Goal: Use online tool/utility: Utilize a website feature to perform a specific function

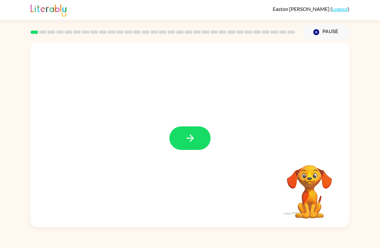
click at [192, 150] on button "button" at bounding box center [189, 137] width 41 height 23
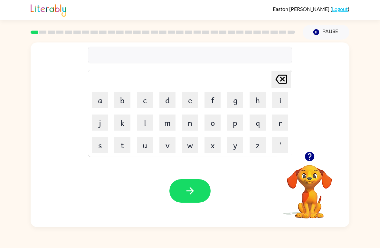
click at [283, 127] on button "r" at bounding box center [280, 123] width 16 height 16
click at [283, 103] on button "i" at bounding box center [280, 100] width 16 height 16
click at [174, 144] on button "v" at bounding box center [167, 145] width 16 height 16
click at [193, 101] on button "e" at bounding box center [190, 100] width 16 height 16
click at [278, 119] on button "r" at bounding box center [280, 123] width 16 height 16
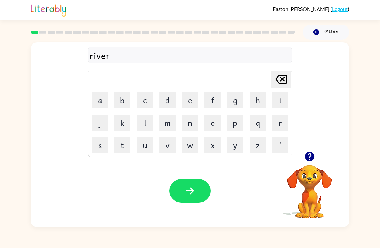
click at [189, 195] on icon "button" at bounding box center [189, 190] width 11 height 11
click at [145, 105] on button "c" at bounding box center [145, 100] width 16 height 16
click at [213, 124] on button "o" at bounding box center [212, 123] width 16 height 16
click at [150, 151] on button "u" at bounding box center [145, 145] width 16 height 16
click at [188, 124] on button "n" at bounding box center [190, 123] width 16 height 16
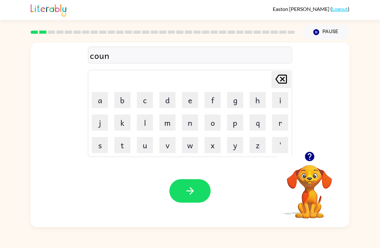
click at [127, 148] on button "t" at bounding box center [122, 145] width 16 height 16
click at [183, 195] on button "button" at bounding box center [189, 190] width 41 height 23
click at [144, 127] on button "l" at bounding box center [145, 123] width 16 height 16
click at [212, 127] on button "o" at bounding box center [212, 123] width 16 height 16
click at [148, 105] on button "c" at bounding box center [145, 100] width 16 height 16
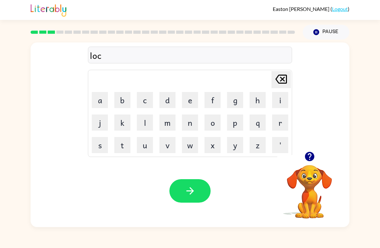
click at [105, 102] on button "a" at bounding box center [100, 100] width 16 height 16
click at [127, 144] on button "t" at bounding box center [122, 145] width 16 height 16
click at [190, 102] on button "e" at bounding box center [190, 100] width 16 height 16
click at [193, 191] on icon "button" at bounding box center [189, 190] width 7 height 7
click at [314, 161] on icon "button" at bounding box center [309, 156] width 11 height 11
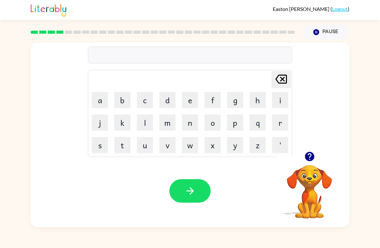
click at [127, 147] on button "t" at bounding box center [122, 145] width 16 height 16
click at [185, 139] on button "w" at bounding box center [190, 145] width 16 height 16
click at [280, 100] on button "i" at bounding box center [280, 100] width 16 height 16
click at [195, 121] on button "n" at bounding box center [190, 123] width 16 height 16
click at [205, 193] on button "button" at bounding box center [189, 190] width 41 height 23
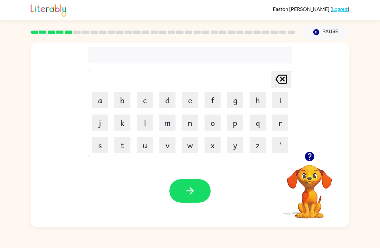
click at [195, 122] on button "n" at bounding box center [190, 123] width 16 height 16
click at [94, 99] on button "a" at bounding box center [100, 100] width 16 height 16
click at [276, 128] on button "r" at bounding box center [280, 123] width 16 height 16
click at [217, 127] on button "o" at bounding box center [212, 123] width 16 height 16
click at [145, 120] on button "l" at bounding box center [145, 123] width 16 height 16
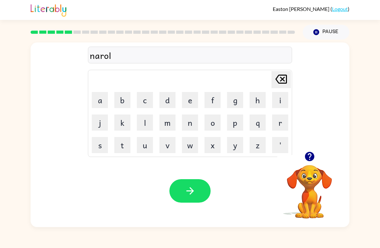
click at [241, 147] on button "y" at bounding box center [235, 145] width 16 height 16
click at [207, 195] on button "button" at bounding box center [189, 190] width 41 height 23
click at [121, 102] on button "b" at bounding box center [122, 100] width 16 height 16
click at [190, 105] on button "e" at bounding box center [190, 100] width 16 height 16
click at [254, 96] on button "h" at bounding box center [257, 100] width 16 height 16
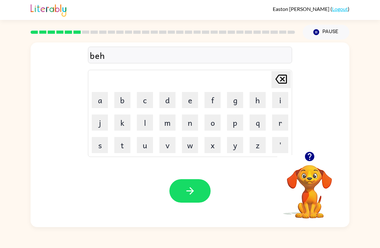
click at [278, 97] on button "i" at bounding box center [280, 100] width 16 height 16
click at [197, 125] on button "n" at bounding box center [190, 123] width 16 height 16
click at [170, 102] on button "d" at bounding box center [167, 100] width 16 height 16
click at [196, 194] on button "button" at bounding box center [189, 190] width 41 height 23
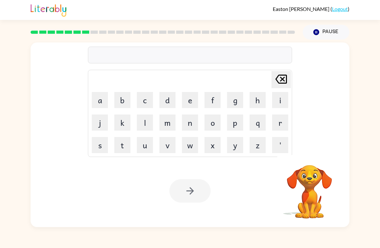
click at [121, 146] on button "t" at bounding box center [122, 145] width 16 height 16
click at [278, 100] on button "i" at bounding box center [280, 100] width 16 height 16
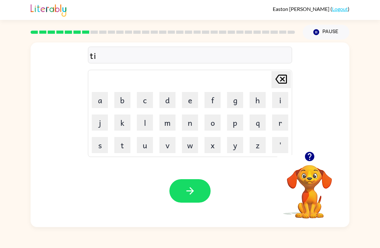
click at [287, 78] on icon "[PERSON_NAME] last character input" at bounding box center [280, 78] width 15 height 15
click at [275, 124] on button "r" at bounding box center [280, 123] width 16 height 16
click at [287, 97] on button "i" at bounding box center [280, 100] width 16 height 16
click at [129, 121] on button "k" at bounding box center [122, 123] width 16 height 16
click at [148, 124] on button "l" at bounding box center [145, 123] width 16 height 16
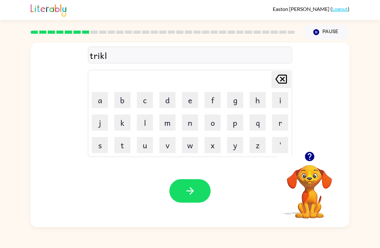
click at [188, 99] on button "e" at bounding box center [190, 100] width 16 height 16
click at [191, 191] on icon "button" at bounding box center [189, 190] width 7 height 7
click at [172, 125] on button "m" at bounding box center [167, 123] width 16 height 16
click at [281, 106] on button "i" at bounding box center [280, 100] width 16 height 16
click at [280, 122] on button "r" at bounding box center [280, 123] width 16 height 16
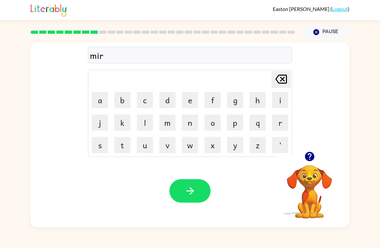
click at [283, 104] on button "i" at bounding box center [280, 100] width 16 height 16
click at [152, 98] on button "c" at bounding box center [145, 100] width 16 height 16
click at [92, 110] on td "a" at bounding box center [100, 100] width 22 height 22
click at [97, 99] on button "a" at bounding box center [100, 100] width 16 height 16
click at [138, 127] on button "l" at bounding box center [145, 123] width 16 height 16
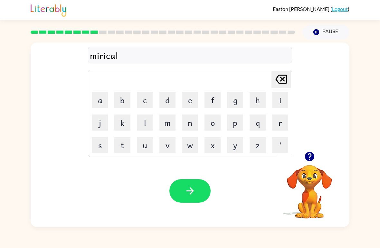
click at [179, 174] on div "Your browser must support playing .mp4 files to use Literably. Please try using…" at bounding box center [190, 191] width 318 height 72
click at [185, 192] on icon "button" at bounding box center [189, 190] width 11 height 11
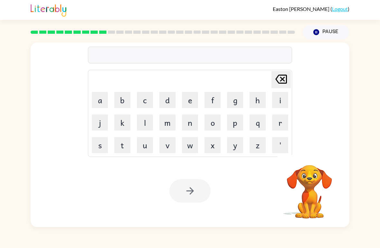
click at [192, 121] on button "n" at bounding box center [190, 123] width 16 height 16
click at [274, 102] on button "i" at bounding box center [280, 100] width 16 height 16
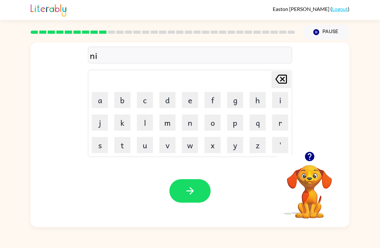
click at [170, 126] on button "m" at bounding box center [167, 123] width 16 height 16
click at [124, 97] on button "b" at bounding box center [122, 100] width 16 height 16
click at [150, 121] on button "l" at bounding box center [145, 123] width 16 height 16
click at [196, 101] on button "e" at bounding box center [190, 100] width 16 height 16
click at [201, 191] on button "button" at bounding box center [189, 190] width 41 height 23
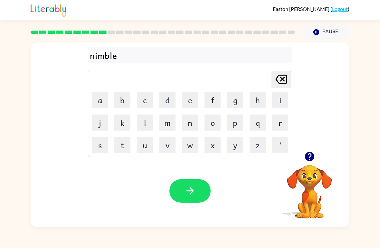
click at [200, 191] on div at bounding box center [189, 190] width 41 height 23
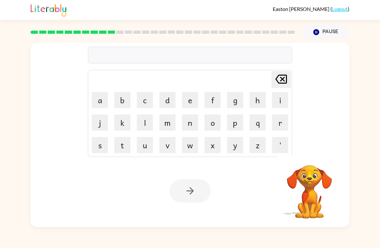
click at [143, 142] on button "u" at bounding box center [145, 145] width 16 height 16
click at [193, 124] on button "n" at bounding box center [190, 123] width 16 height 16
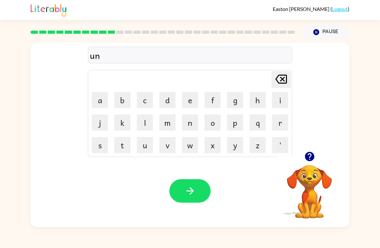
click at [227, 107] on button "g" at bounding box center [235, 100] width 16 height 16
click at [282, 83] on icon at bounding box center [281, 79] width 12 height 9
click at [216, 105] on button "f" at bounding box center [212, 100] width 16 height 16
click at [215, 122] on button "o" at bounding box center [212, 123] width 16 height 16
click at [150, 121] on button "l" at bounding box center [145, 123] width 16 height 16
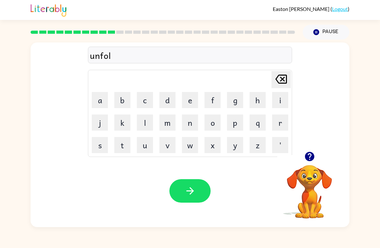
click at [171, 100] on button "d" at bounding box center [167, 100] width 16 height 16
click at [200, 182] on button "button" at bounding box center [189, 190] width 41 height 23
click at [310, 154] on icon "button" at bounding box center [309, 156] width 11 height 11
click at [170, 148] on button "v" at bounding box center [167, 145] width 16 height 16
click at [214, 123] on button "o" at bounding box center [212, 123] width 16 height 16
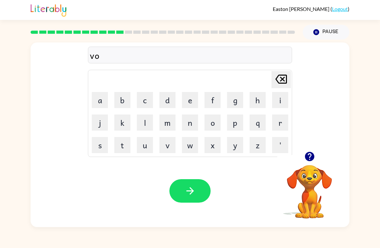
click at [124, 145] on button "t" at bounding box center [122, 145] width 16 height 16
click at [183, 105] on button "e" at bounding box center [190, 100] width 16 height 16
click at [199, 173] on div "Your browser must support playing .mp4 files to use Literably. Please try using…" at bounding box center [190, 191] width 318 height 72
click at [190, 193] on icon "button" at bounding box center [189, 190] width 11 height 11
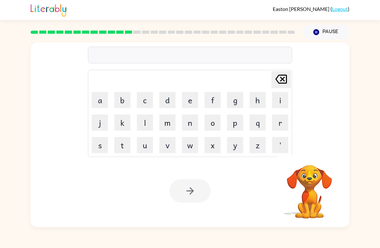
click at [122, 103] on button "b" at bounding box center [122, 100] width 16 height 16
click at [183, 103] on button "e" at bounding box center [190, 100] width 16 height 16
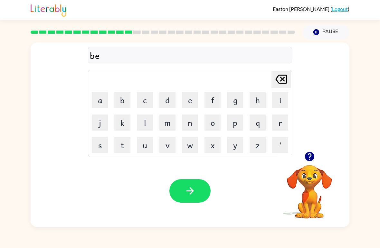
click at [162, 104] on button "d" at bounding box center [167, 100] width 16 height 16
click at [127, 151] on button "t" at bounding box center [122, 145] width 16 height 16
click at [281, 102] on button "i" at bounding box center [280, 100] width 16 height 16
click at [173, 123] on button "m" at bounding box center [167, 123] width 16 height 16
click at [197, 103] on button "e" at bounding box center [190, 100] width 16 height 16
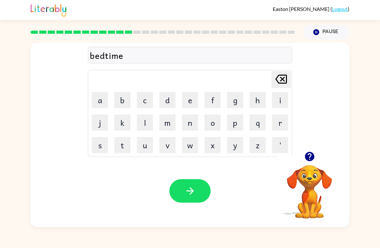
click at [190, 190] on icon "button" at bounding box center [189, 190] width 11 height 11
click at [208, 101] on button "f" at bounding box center [212, 100] width 16 height 16
click at [282, 100] on button "i" at bounding box center [280, 100] width 16 height 16
click at [130, 142] on button "t" at bounding box center [122, 145] width 16 height 16
click at [194, 122] on button "n" at bounding box center [190, 123] width 16 height 16
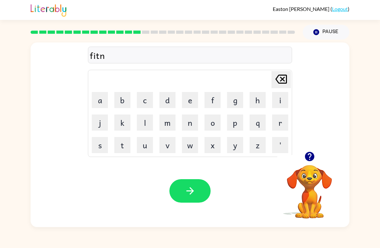
click at [174, 101] on button "d" at bounding box center [167, 100] width 16 height 16
click at [276, 81] on icon "[PERSON_NAME] last character input" at bounding box center [280, 78] width 15 height 15
click at [194, 98] on button "e" at bounding box center [190, 100] width 16 height 16
click at [105, 142] on button "s" at bounding box center [100, 145] width 16 height 16
click at [188, 195] on icon "button" at bounding box center [189, 190] width 11 height 11
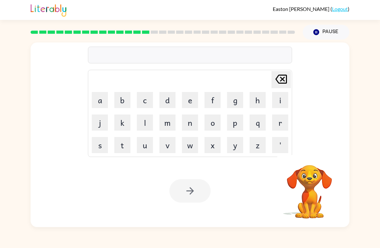
click at [166, 100] on button "d" at bounding box center [167, 100] width 16 height 16
click at [187, 97] on button "e" at bounding box center [190, 100] width 16 height 16
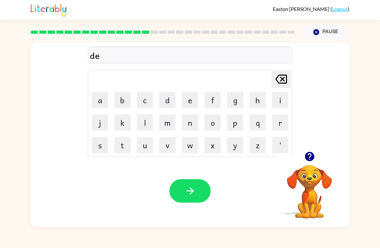
click at [141, 120] on button "l" at bounding box center [145, 123] width 16 height 16
click at [99, 101] on button "a" at bounding box center [100, 100] width 16 height 16
click at [182, 188] on button "button" at bounding box center [189, 190] width 41 height 23
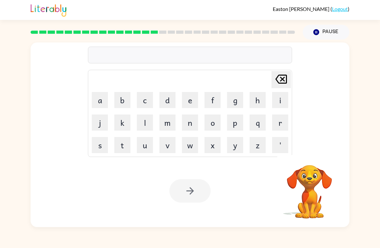
click at [129, 143] on button "t" at bounding box center [122, 145] width 16 height 16
click at [147, 146] on button "u" at bounding box center [145, 145] width 16 height 16
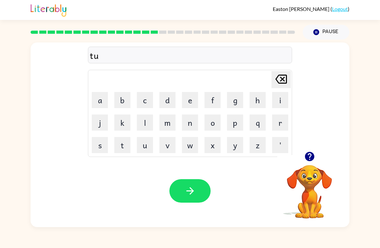
click at [283, 124] on button "r" at bounding box center [280, 123] width 16 height 16
click at [169, 123] on button "m" at bounding box center [167, 123] width 16 height 16
click at [192, 194] on icon "button" at bounding box center [189, 190] width 11 height 11
click at [101, 152] on button "s" at bounding box center [100, 145] width 16 height 16
click at [188, 98] on button "e" at bounding box center [190, 100] width 16 height 16
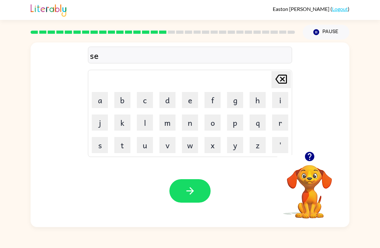
click at [126, 149] on button "t" at bounding box center [122, 145] width 16 height 16
click at [180, 191] on button "button" at bounding box center [189, 190] width 41 height 23
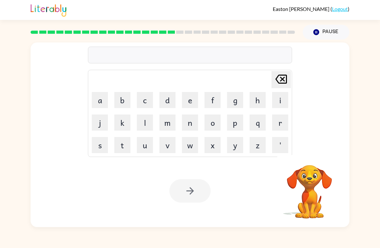
click at [127, 100] on button "b" at bounding box center [122, 100] width 16 height 16
click at [287, 116] on button "r" at bounding box center [280, 123] width 16 height 16
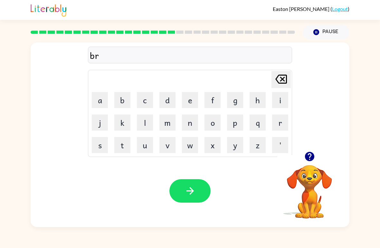
click at [282, 105] on button "i" at bounding box center [280, 100] width 16 height 16
click at [170, 128] on button "m" at bounding box center [167, 123] width 16 height 16
click at [280, 104] on button "i" at bounding box center [280, 100] width 16 height 16
click at [193, 129] on button "n" at bounding box center [190, 123] width 16 height 16
click at [236, 101] on button "g" at bounding box center [235, 100] width 16 height 16
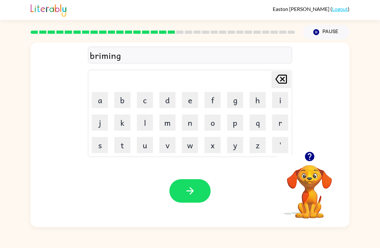
click at [186, 186] on icon "button" at bounding box center [189, 190] width 11 height 11
click at [191, 190] on div at bounding box center [189, 190] width 41 height 23
click at [240, 124] on button "p" at bounding box center [235, 123] width 16 height 16
click at [146, 125] on button "l" at bounding box center [145, 123] width 16 height 16
click at [215, 216] on div "Your browser must support playing .mp4 files to use Literably. Please try using…" at bounding box center [190, 191] width 318 height 72
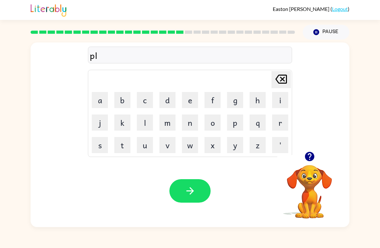
click at [105, 113] on td "j" at bounding box center [100, 123] width 22 height 22
click at [103, 104] on button "a" at bounding box center [100, 100] width 16 height 16
click at [210, 245] on div "Easton [PERSON_NAME] ( Logout ) Pause Pause pla Delete Delete last character in…" at bounding box center [190, 124] width 380 height 248
click at [148, 102] on button "c" at bounding box center [145, 100] width 16 height 16
click at [123, 151] on button "t" at bounding box center [122, 145] width 16 height 16
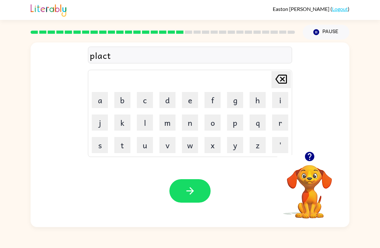
click at [282, 99] on button "i" at bounding box center [280, 100] width 16 height 16
click at [146, 103] on button "c" at bounding box center [145, 100] width 16 height 16
click at [190, 188] on icon "button" at bounding box center [189, 190] width 7 height 7
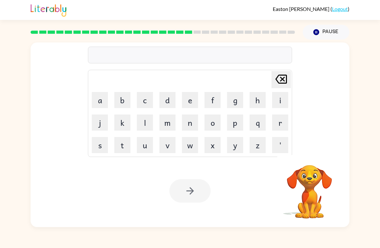
click at [167, 97] on button "d" at bounding box center [167, 100] width 16 height 16
click at [275, 106] on button "i" at bounding box center [280, 100] width 16 height 16
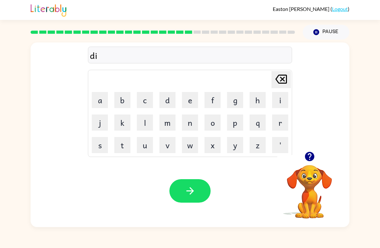
click at [105, 148] on button "s" at bounding box center [100, 145] width 16 height 16
click at [231, 126] on button "p" at bounding box center [235, 123] width 16 height 16
click at [149, 124] on button "l" at bounding box center [145, 123] width 16 height 16
click at [106, 101] on button "a" at bounding box center [100, 100] width 16 height 16
click at [234, 144] on button "y" at bounding box center [235, 145] width 16 height 16
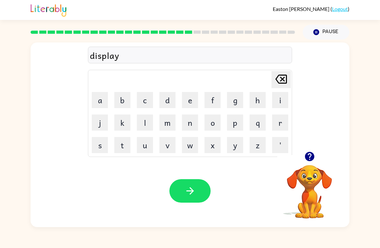
click at [204, 196] on button "button" at bounding box center [189, 190] width 41 height 23
click at [204, 196] on div at bounding box center [189, 190] width 41 height 23
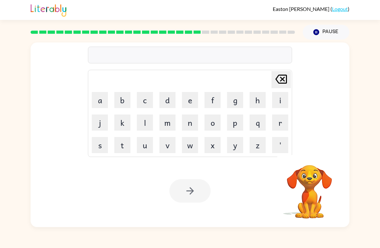
click at [165, 97] on button "d" at bounding box center [167, 100] width 16 height 16
click at [149, 145] on button "u" at bounding box center [145, 145] width 16 height 16
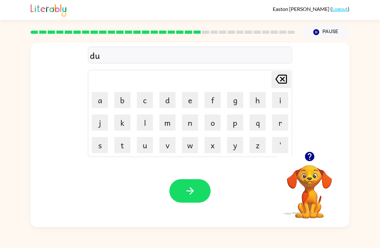
click at [97, 145] on button "s" at bounding box center [100, 145] width 16 height 16
click at [124, 146] on button "t" at bounding box center [122, 145] width 16 height 16
click at [193, 104] on button "e" at bounding box center [190, 100] width 16 height 16
click at [162, 104] on button "d" at bounding box center [167, 100] width 16 height 16
click at [194, 194] on icon "button" at bounding box center [189, 190] width 11 height 11
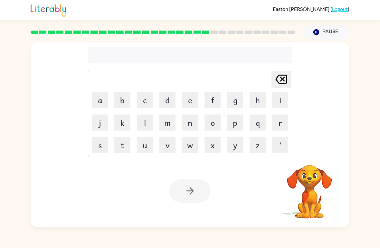
click at [147, 99] on button "c" at bounding box center [145, 100] width 16 height 16
click at [168, 106] on button "d" at bounding box center [167, 100] width 16 height 16
click at [235, 188] on div "Your browser must support playing .mp4 files to use Literably. Please try using…" at bounding box center [190, 191] width 318 height 72
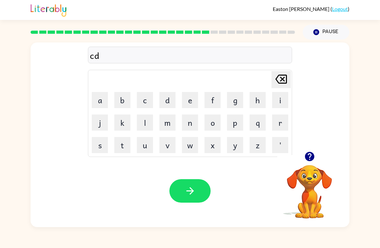
click at [280, 81] on icon at bounding box center [281, 79] width 12 height 9
click at [193, 103] on button "e" at bounding box center [190, 100] width 16 height 16
click at [188, 126] on button "n" at bounding box center [190, 123] width 16 height 16
click at [127, 147] on button "t" at bounding box center [122, 145] width 16 height 16
click at [279, 102] on button "i" at bounding box center [280, 100] width 16 height 16
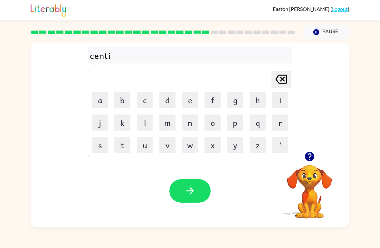
click at [246, 116] on table "[PERSON_NAME] last character input a b c d e f g h i j k l m n o p q r s t u v …" at bounding box center [189, 113] width 203 height 87
click at [235, 124] on button "p" at bounding box center [235, 123] width 16 height 16
click at [193, 105] on button "e" at bounding box center [190, 100] width 16 height 16
click at [170, 106] on button "d" at bounding box center [167, 100] width 16 height 16
click at [186, 196] on icon "button" at bounding box center [189, 190] width 11 height 11
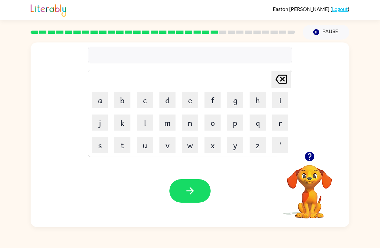
click at [278, 125] on button "r" at bounding box center [280, 123] width 16 height 16
click at [100, 99] on button "a" at bounding box center [100, 100] width 16 height 16
click at [278, 101] on button "i" at bounding box center [280, 100] width 16 height 16
click at [194, 123] on button "n" at bounding box center [190, 123] width 16 height 16
click at [228, 199] on div "Your browser must support playing .mp4 files to use Literably. Please try using…" at bounding box center [190, 191] width 318 height 72
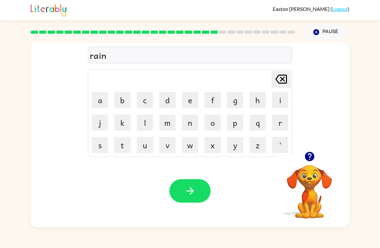
click at [144, 103] on button "c" at bounding box center [145, 100] width 16 height 16
click at [217, 127] on button "o" at bounding box center [212, 123] width 16 height 16
click at [147, 145] on button "u" at bounding box center [145, 145] width 16 height 16
click at [115, 150] on button "t" at bounding box center [122, 145] width 16 height 16
click at [196, 186] on button "button" at bounding box center [189, 190] width 41 height 23
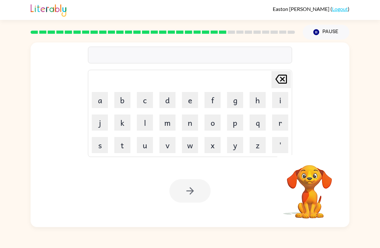
click at [172, 124] on button "m" at bounding box center [167, 123] width 16 height 16
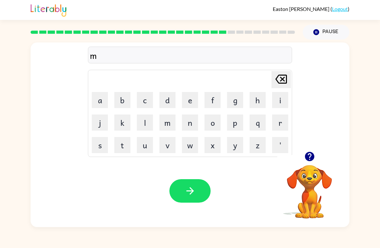
click at [107, 102] on button "a" at bounding box center [100, 100] width 16 height 16
click at [282, 123] on button "r" at bounding box center [280, 123] width 16 height 16
click at [126, 126] on button "k" at bounding box center [122, 123] width 16 height 16
click at [193, 101] on button "e" at bounding box center [190, 100] width 16 height 16
click at [284, 122] on button "r" at bounding box center [280, 123] width 16 height 16
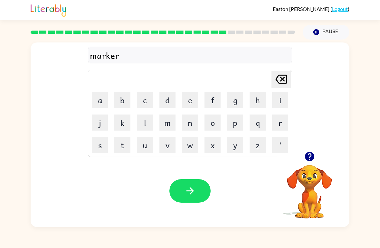
click at [194, 194] on icon "button" at bounding box center [189, 190] width 11 height 11
click at [194, 194] on div at bounding box center [189, 190] width 41 height 23
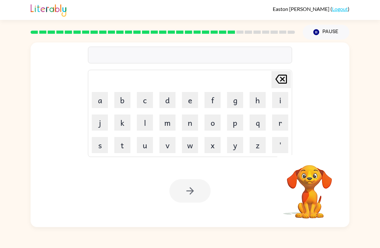
click at [106, 100] on button "a" at bounding box center [100, 100] width 16 height 16
click at [169, 105] on button "d" at bounding box center [167, 100] width 16 height 16
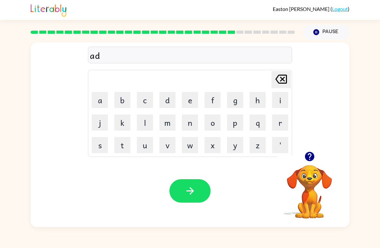
click at [170, 149] on button "v" at bounding box center [167, 145] width 16 height 16
click at [94, 103] on button "a" at bounding box center [100, 100] width 16 height 16
click at [191, 129] on button "n" at bounding box center [190, 123] width 16 height 16
click at [147, 105] on button "c" at bounding box center [145, 100] width 16 height 16
click at [277, 106] on button "i" at bounding box center [280, 100] width 16 height 16
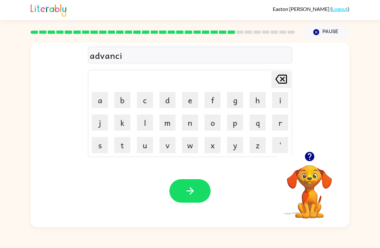
click at [197, 120] on button "n" at bounding box center [190, 123] width 16 height 16
click at [238, 105] on button "g" at bounding box center [235, 100] width 16 height 16
click at [196, 197] on button "button" at bounding box center [189, 190] width 41 height 23
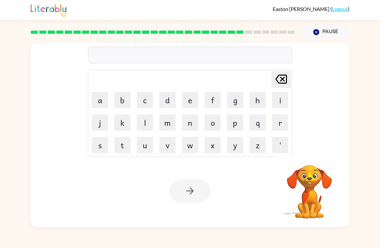
click at [236, 100] on button "g" at bounding box center [235, 100] width 16 height 16
click at [219, 129] on button "o" at bounding box center [212, 123] width 16 height 16
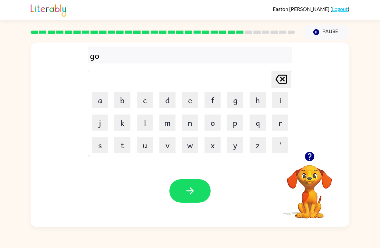
click at [120, 97] on button "b" at bounding box center [122, 100] width 16 height 16
click at [150, 127] on button "l" at bounding box center [145, 123] width 16 height 16
click at [285, 108] on button "i" at bounding box center [280, 100] width 16 height 16
click at [286, 108] on td "i" at bounding box center [280, 100] width 22 height 22
click at [189, 127] on button "n" at bounding box center [190, 123] width 16 height 16
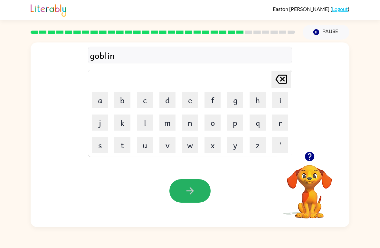
click at [194, 198] on button "button" at bounding box center [189, 190] width 41 height 23
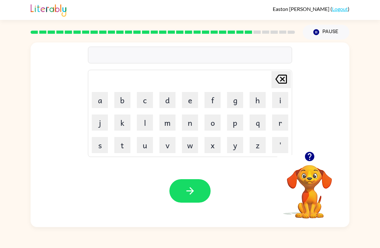
click at [236, 101] on button "g" at bounding box center [235, 100] width 16 height 16
click at [213, 127] on button "o" at bounding box center [212, 123] width 16 height 16
click at [171, 149] on button "v" at bounding box center [167, 145] width 16 height 16
click at [212, 124] on button "o" at bounding box center [212, 123] width 16 height 16
click at [282, 120] on button "r" at bounding box center [280, 123] width 16 height 16
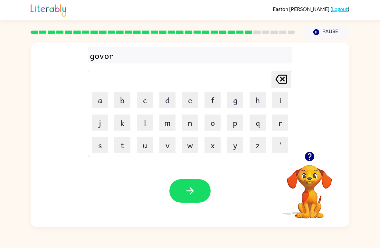
click at [167, 130] on button "m" at bounding box center [167, 123] width 16 height 16
click at [187, 107] on button "e" at bounding box center [190, 100] width 16 height 16
click at [194, 124] on button "n" at bounding box center [190, 123] width 16 height 16
click at [125, 151] on button "t" at bounding box center [122, 145] width 16 height 16
click at [193, 189] on icon "button" at bounding box center [189, 190] width 11 height 11
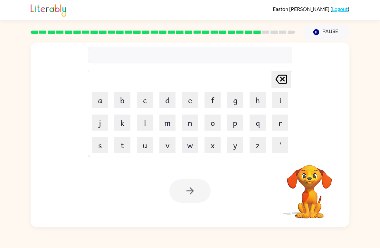
click at [106, 146] on button "s" at bounding box center [100, 145] width 16 height 16
click at [122, 145] on button "t" at bounding box center [122, 145] width 16 height 16
click at [280, 130] on button "r" at bounding box center [280, 123] width 16 height 16
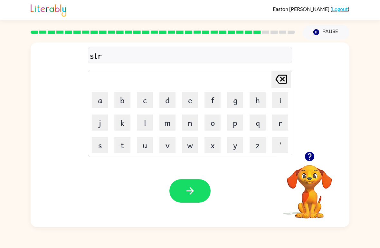
click at [96, 105] on button "a" at bounding box center [100, 100] width 16 height 16
click at [276, 95] on button "i" at bounding box center [280, 100] width 16 height 16
click at [193, 126] on button "n" at bounding box center [190, 123] width 16 height 16
click at [189, 192] on icon "button" at bounding box center [189, 190] width 11 height 11
click at [104, 148] on button "s" at bounding box center [100, 145] width 16 height 16
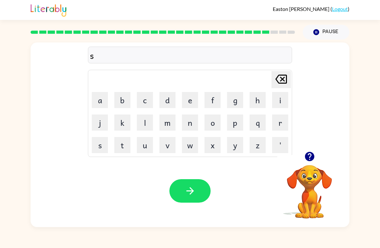
click at [260, 102] on button "h" at bounding box center [257, 100] width 16 height 16
click at [96, 96] on button "a" at bounding box center [100, 100] width 16 height 16
click at [238, 126] on button "p" at bounding box center [235, 123] width 16 height 16
click at [194, 105] on button "e" at bounding box center [190, 100] width 16 height 16
click at [187, 192] on icon "button" at bounding box center [189, 190] width 11 height 11
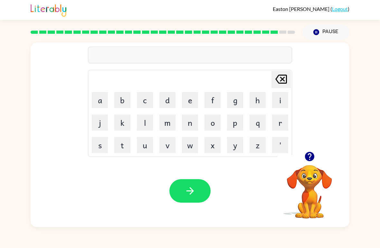
click at [193, 100] on button "e" at bounding box center [190, 100] width 16 height 16
click at [213, 148] on button "x" at bounding box center [212, 145] width 16 height 16
click at [186, 105] on button "e" at bounding box center [190, 100] width 16 height 16
click at [143, 130] on button "l" at bounding box center [145, 123] width 16 height 16
click at [191, 107] on button "e" at bounding box center [190, 100] width 16 height 16
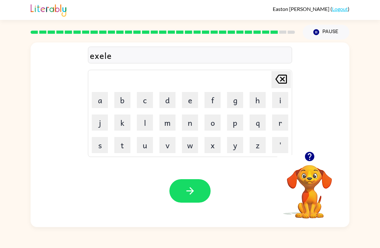
click at [191, 126] on button "n" at bounding box center [190, 123] width 16 height 16
click at [124, 145] on button "t" at bounding box center [122, 145] width 16 height 16
click at [192, 192] on icon "button" at bounding box center [189, 190] width 7 height 7
click at [107, 125] on button "j" at bounding box center [100, 123] width 16 height 16
click at [106, 102] on button "a" at bounding box center [100, 100] width 16 height 16
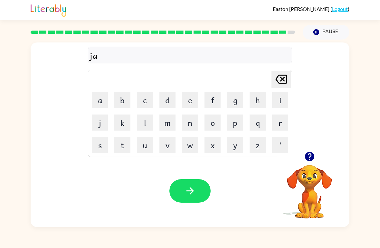
click at [194, 146] on button "w" at bounding box center [190, 145] width 16 height 16
click at [118, 99] on button "b" at bounding box center [122, 100] width 16 height 16
click at [279, 126] on button "r" at bounding box center [280, 123] width 16 height 16
click at [99, 98] on button "a" at bounding box center [100, 100] width 16 height 16
click at [122, 116] on button "k" at bounding box center [122, 123] width 16 height 16
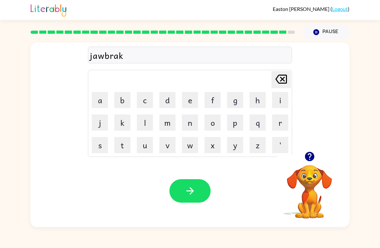
click at [188, 103] on button "e" at bounding box center [190, 100] width 16 height 16
click at [275, 126] on button "r" at bounding box center [280, 123] width 16 height 16
click at [275, 125] on button "r" at bounding box center [280, 123] width 16 height 16
click at [281, 84] on icon at bounding box center [281, 79] width 12 height 9
click at [188, 188] on icon "button" at bounding box center [189, 190] width 11 height 11
